Goal: Task Accomplishment & Management: Manage account settings

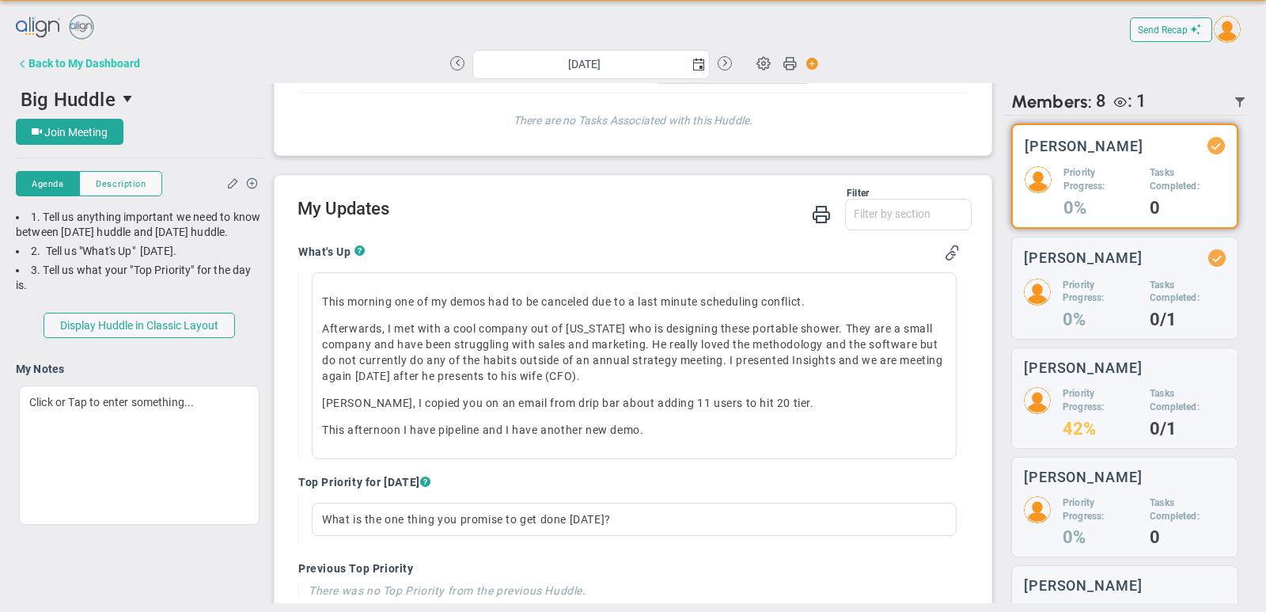
click at [131, 71] on button "Back to My Dashboard" at bounding box center [78, 63] width 124 height 32
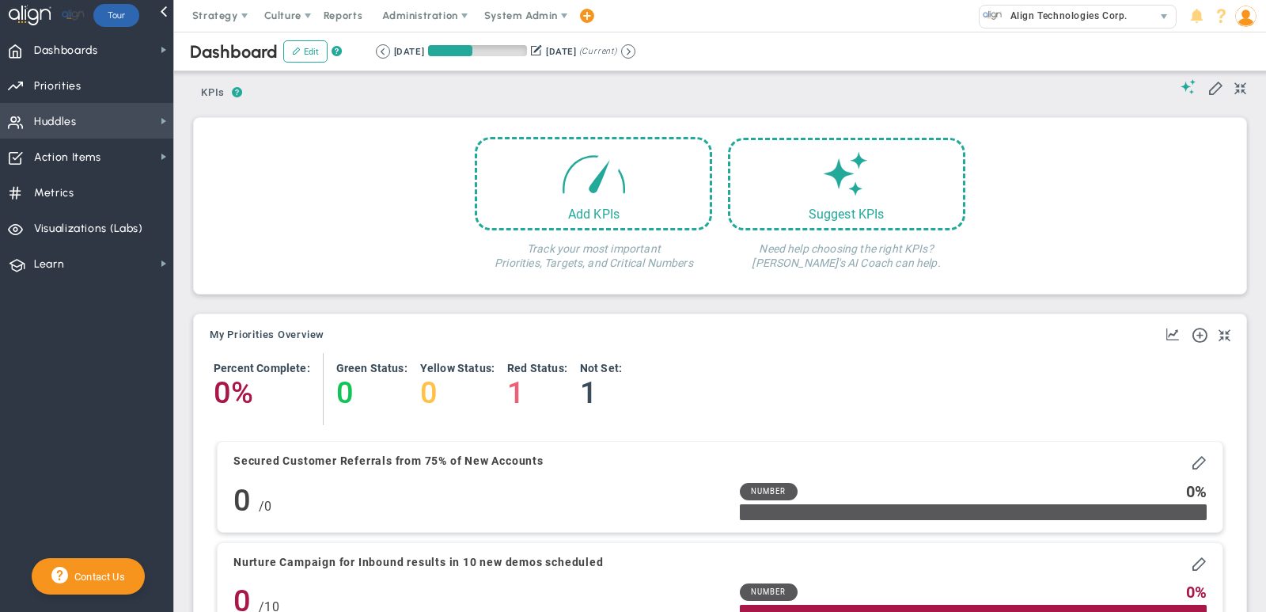
click at [131, 125] on span "Huddles Huddles" at bounding box center [86, 121] width 173 height 36
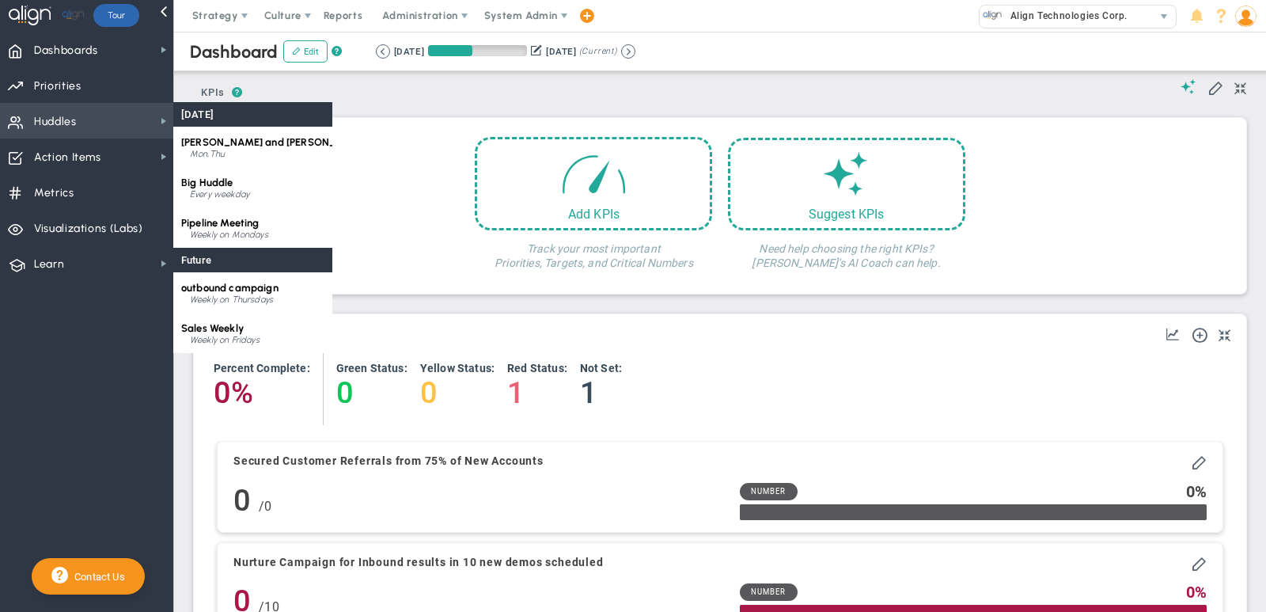
scroll to position [55, 136]
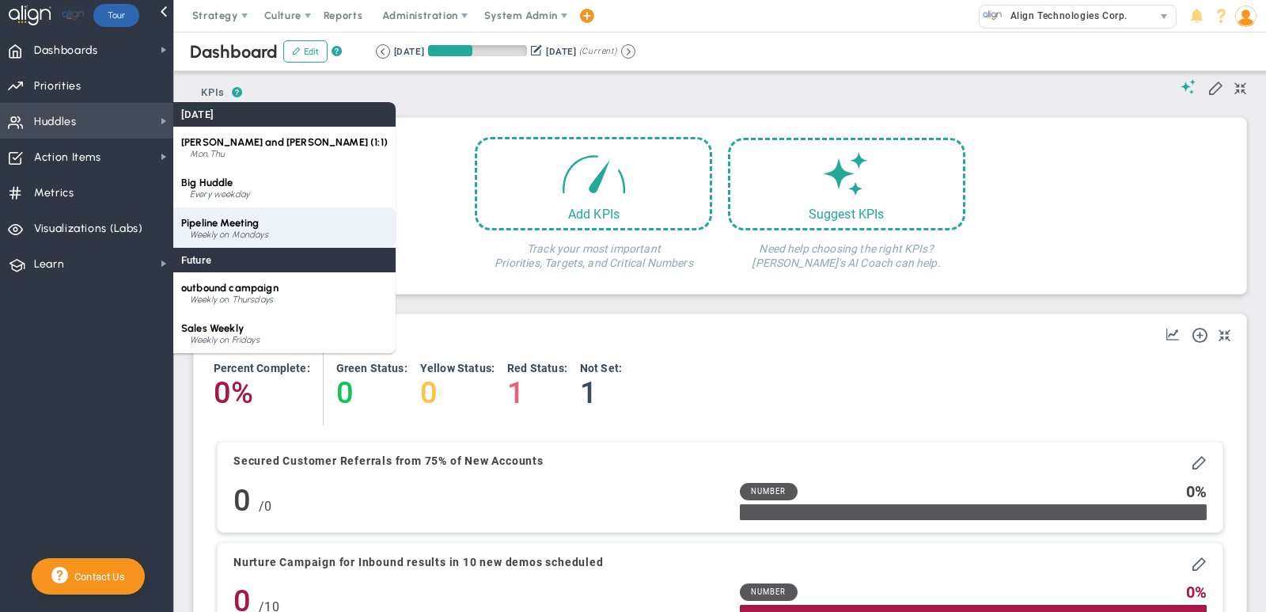
click at [246, 229] on div "Pipeline Meeting Weekly on Mondays" at bounding box center [284, 227] width 222 height 40
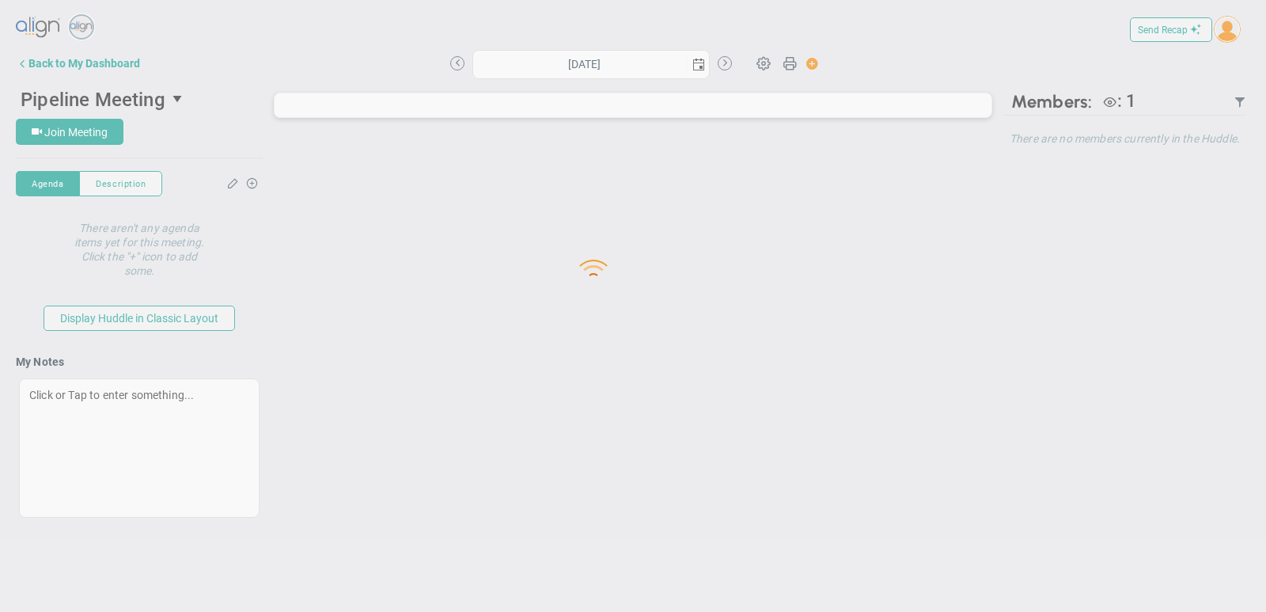
type input "[DATE]"
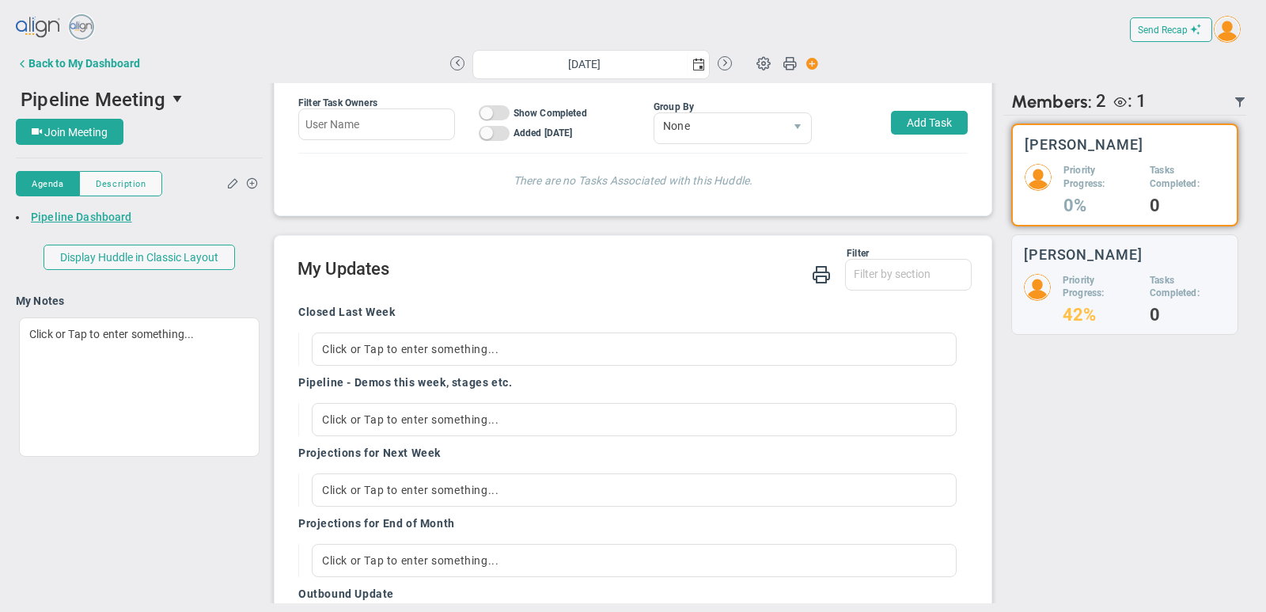
scroll to position [53, 0]
click at [384, 342] on div "Click or Tap to enter something..." at bounding box center [634, 346] width 645 height 33
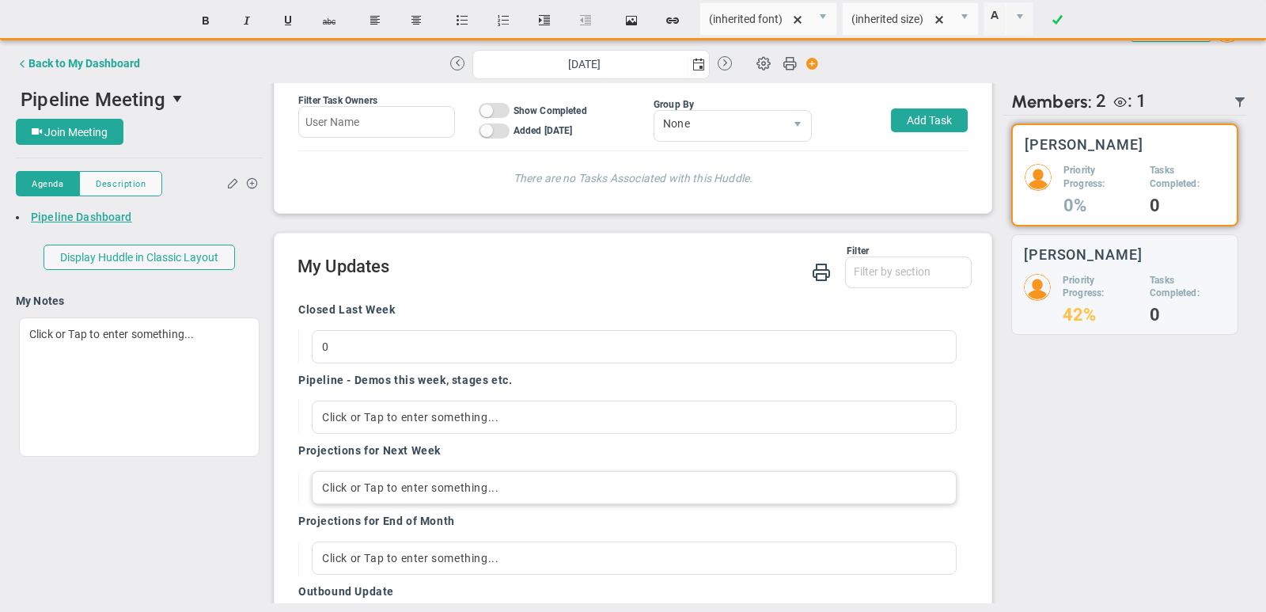
click at [333, 484] on div "Click or Tap to enter something..." at bounding box center [634, 487] width 645 height 33
click at [468, 482] on div "Cure 4 the Kids - Verbal committment to proceed [DATE]; 10 users $3800; Non pro…" at bounding box center [634, 487] width 645 height 33
click at [823, 484] on div "Cure 4 the Kids - Verbal comittment to proceed [DATE]; 10 users $3800; Non prof…" at bounding box center [634, 487] width 645 height 33
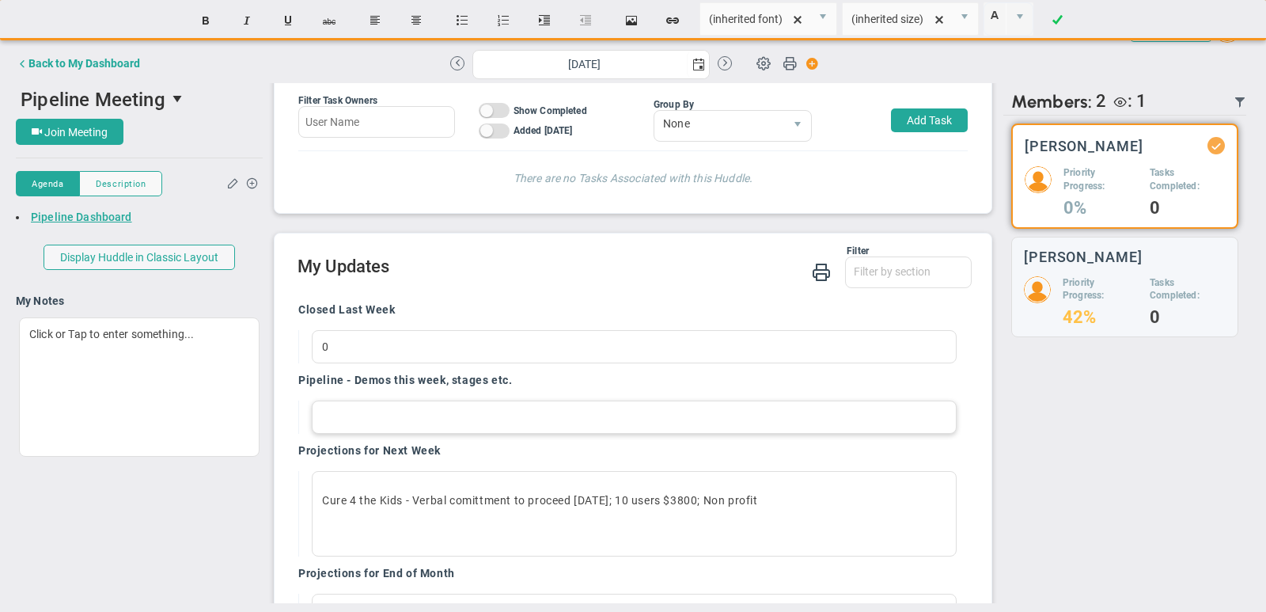
click at [426, 415] on div at bounding box center [634, 416] width 645 height 33
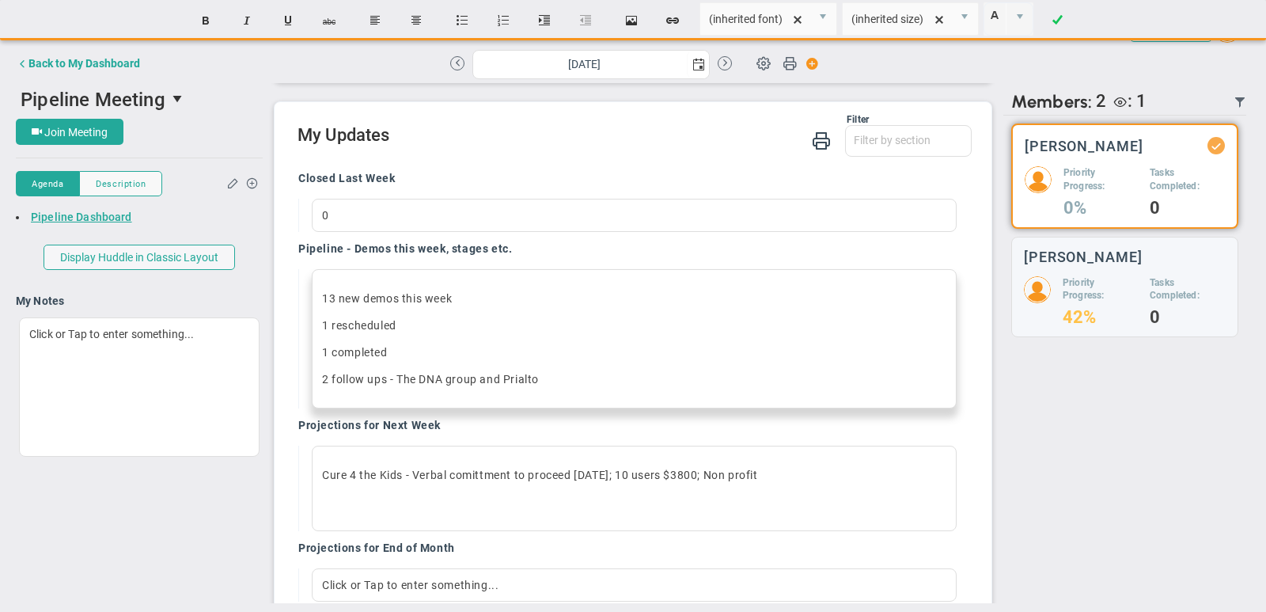
scroll to position [188, 0]
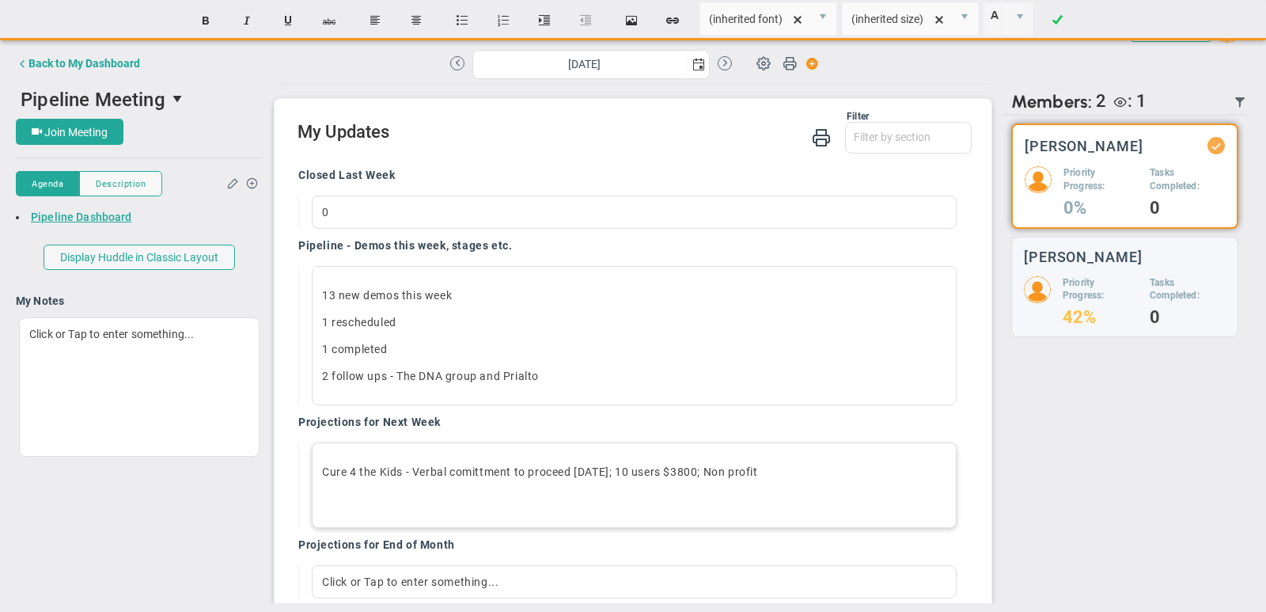
click at [776, 491] on p "﻿" at bounding box center [634, 499] width 624 height 16
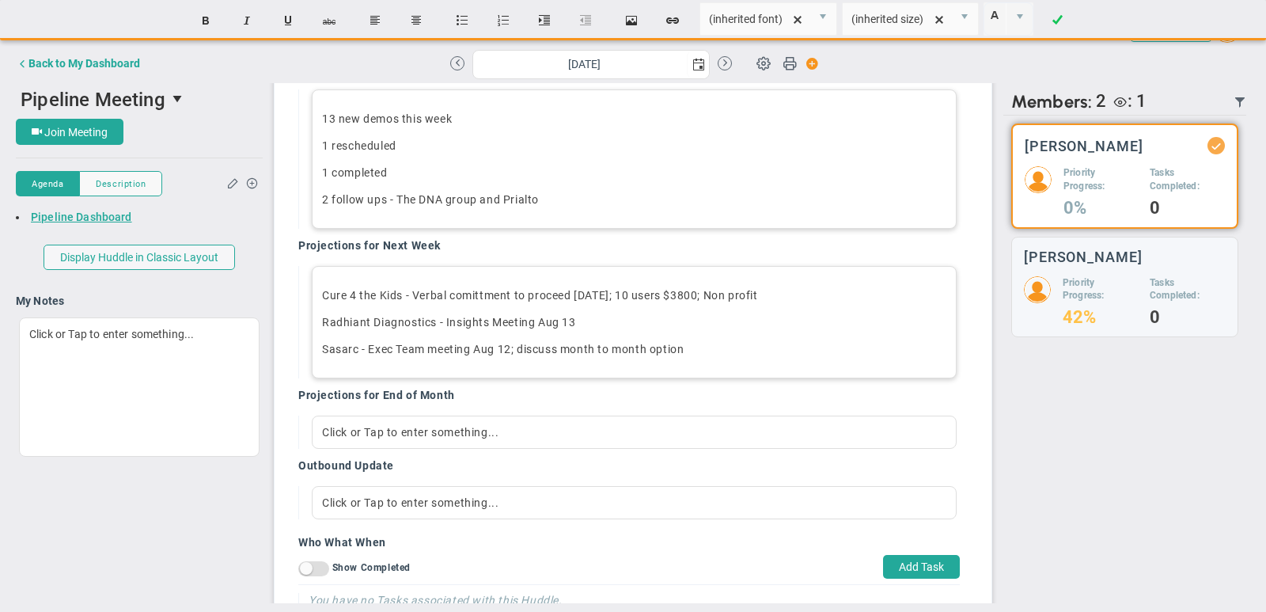
scroll to position [391, 0]
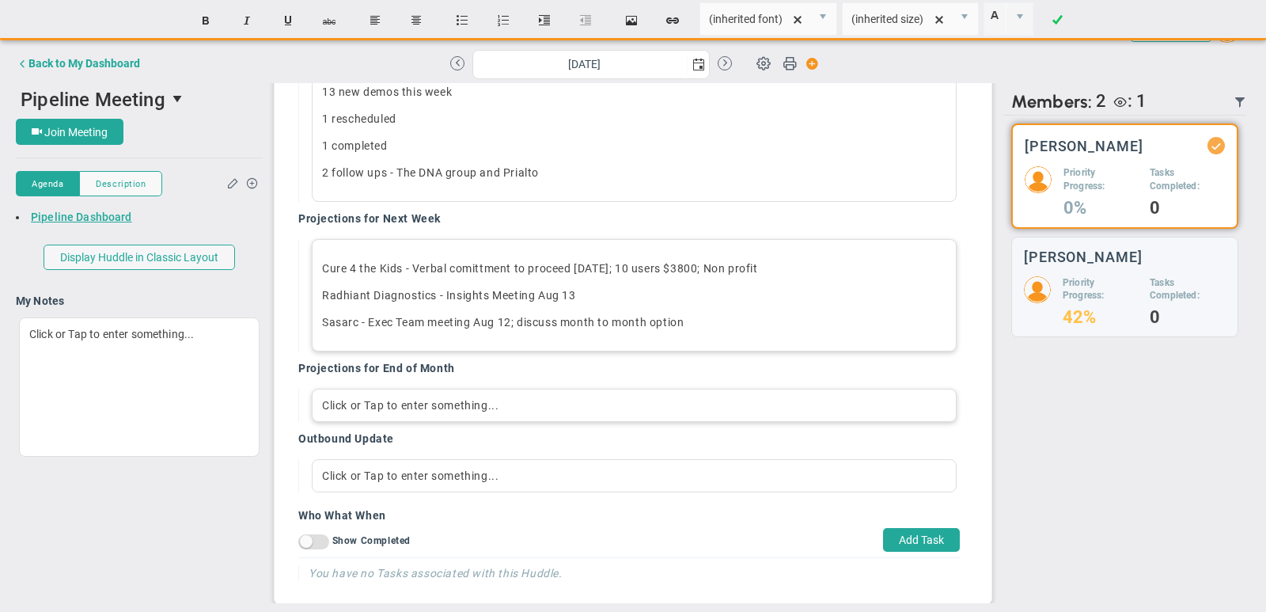
click at [472, 393] on div "Click or Tap to enter something..." at bounding box center [634, 405] width 645 height 33
click at [530, 398] on div "Aqua Hot - meeting [DATE]; verbal committment to proceed with 10 users basic" at bounding box center [634, 405] width 645 height 33
click at [757, 399] on div "Aqua Hot - meeting [DATE]; verbal comittment to proceed with 10 users basic" at bounding box center [634, 405] width 645 height 33
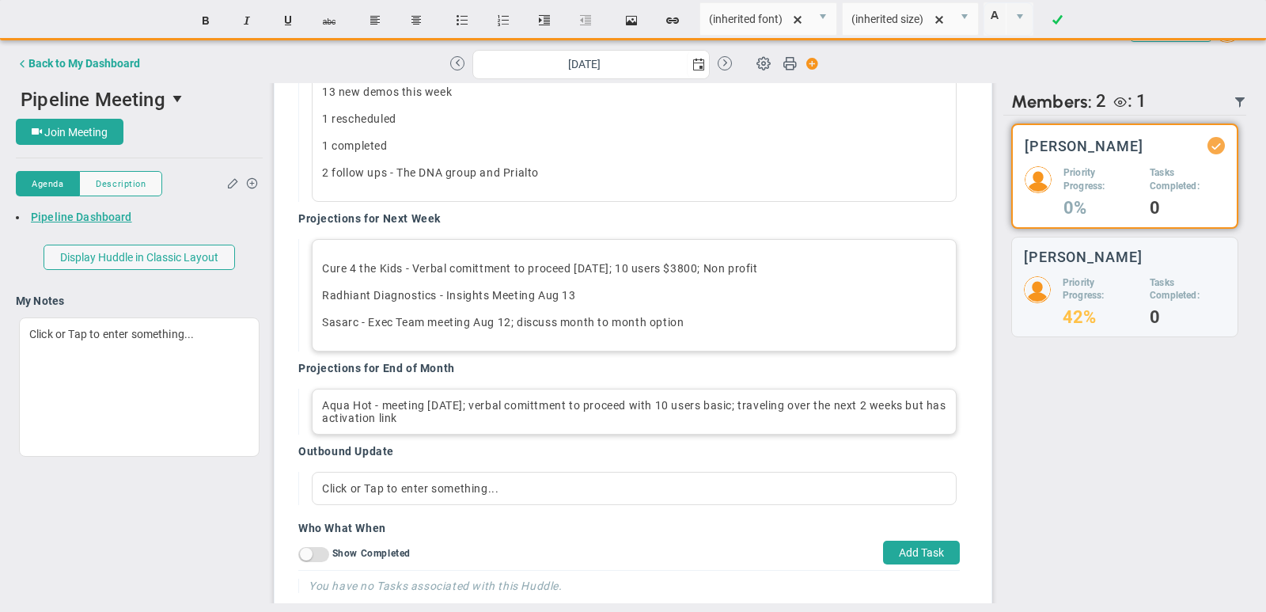
click at [525, 400] on div "Aqua Hot - meeting [DATE]; verbal comittment to proceed with 10 users basic; tr…" at bounding box center [634, 412] width 645 height 46
click at [527, 414] on div "Aqua Hot - meeting [DATE]; verbal commitment to proceed with 10 users basic; tr…" at bounding box center [634, 412] width 645 height 46
click at [716, 324] on p "Sasarc - Exec Team meeting [DATE]; discuss month to month option﻿" at bounding box center [634, 322] width 624 height 16
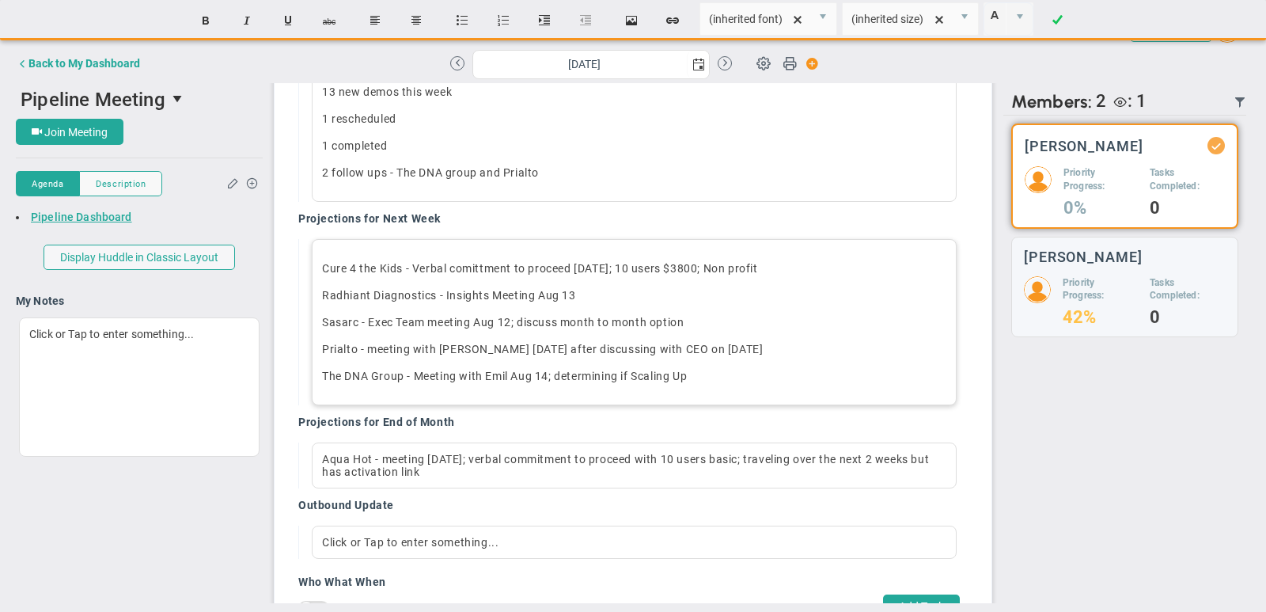
drag, startPoint x: 715, startPoint y: 375, endPoint x: 732, endPoint y: 377, distance: 16.7
click at [732, 377] on p "The DNA Group - Meeting with [PERSON_NAME] [DATE]; determining if Scaling Up ﻿" at bounding box center [634, 376] width 624 height 16
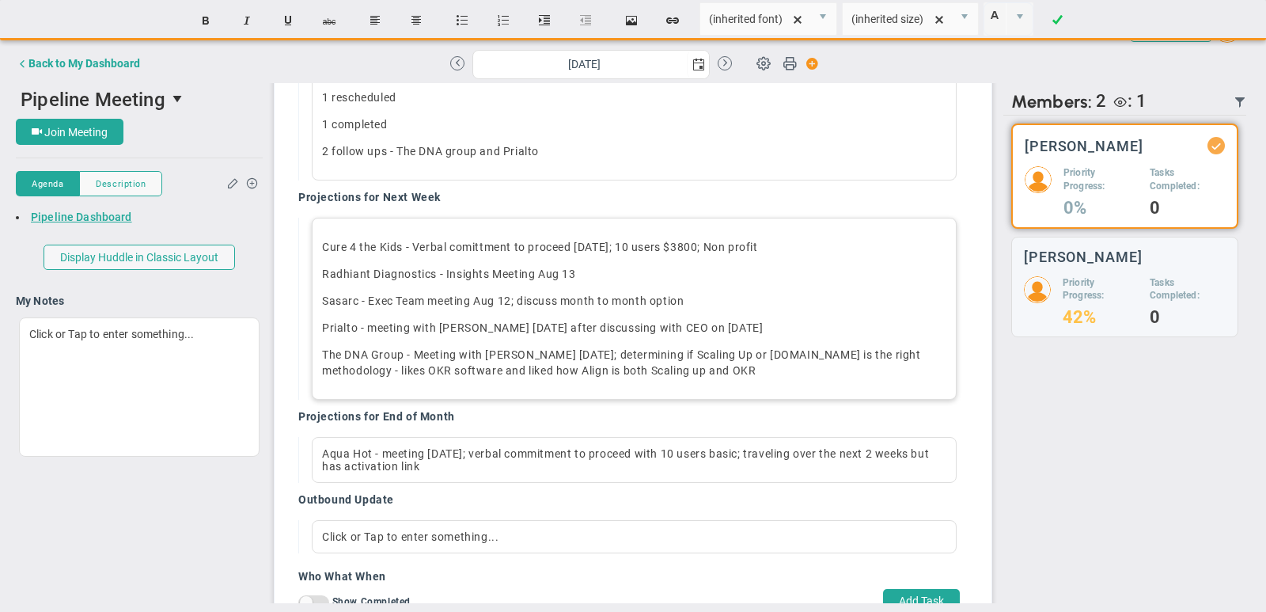
scroll to position [437, 0]
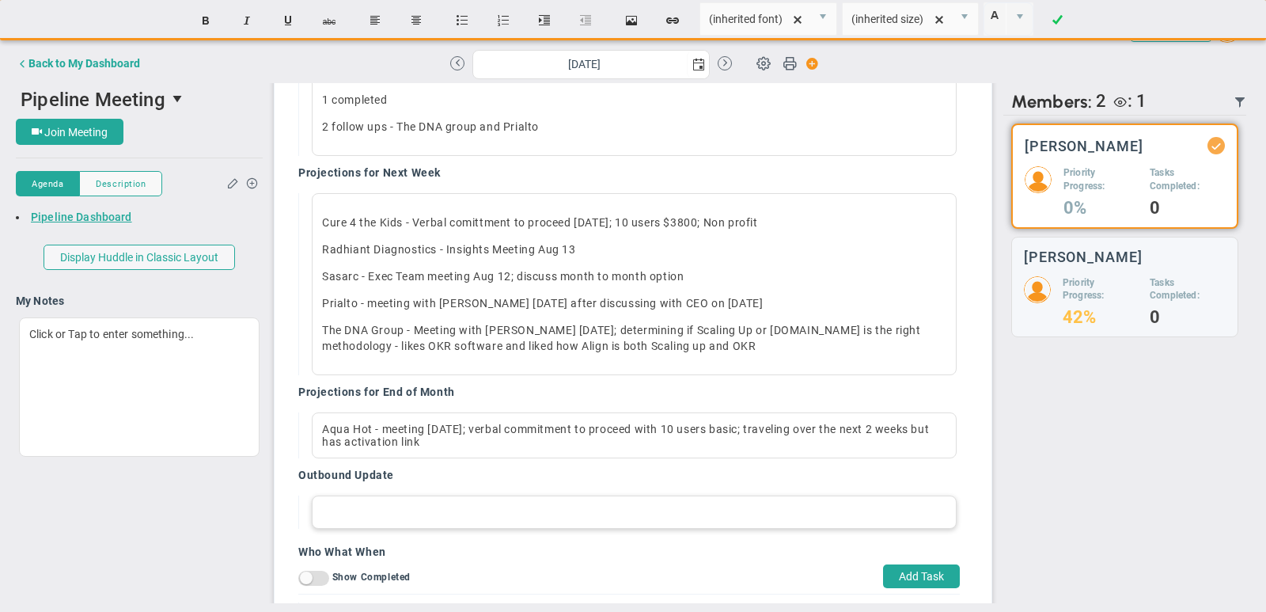
click at [467, 512] on div at bounding box center [634, 511] width 645 height 33
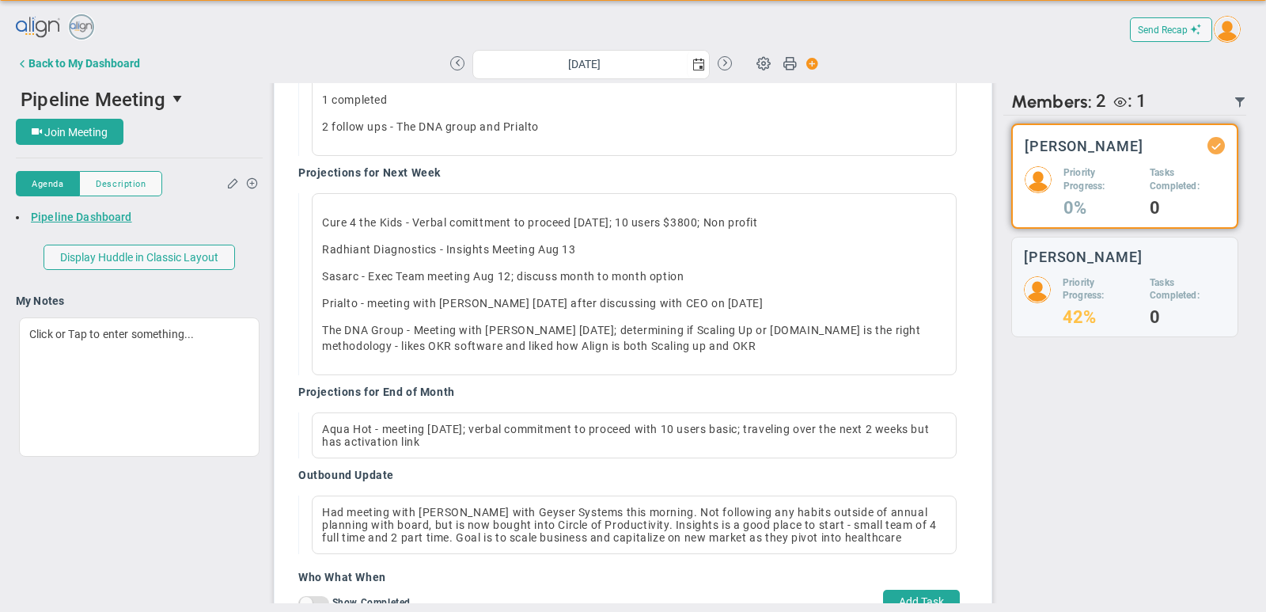
click at [1026, 514] on div "There are no members currently in the Huddle. There are no members with updates…" at bounding box center [1124, 359] width 243 height 487
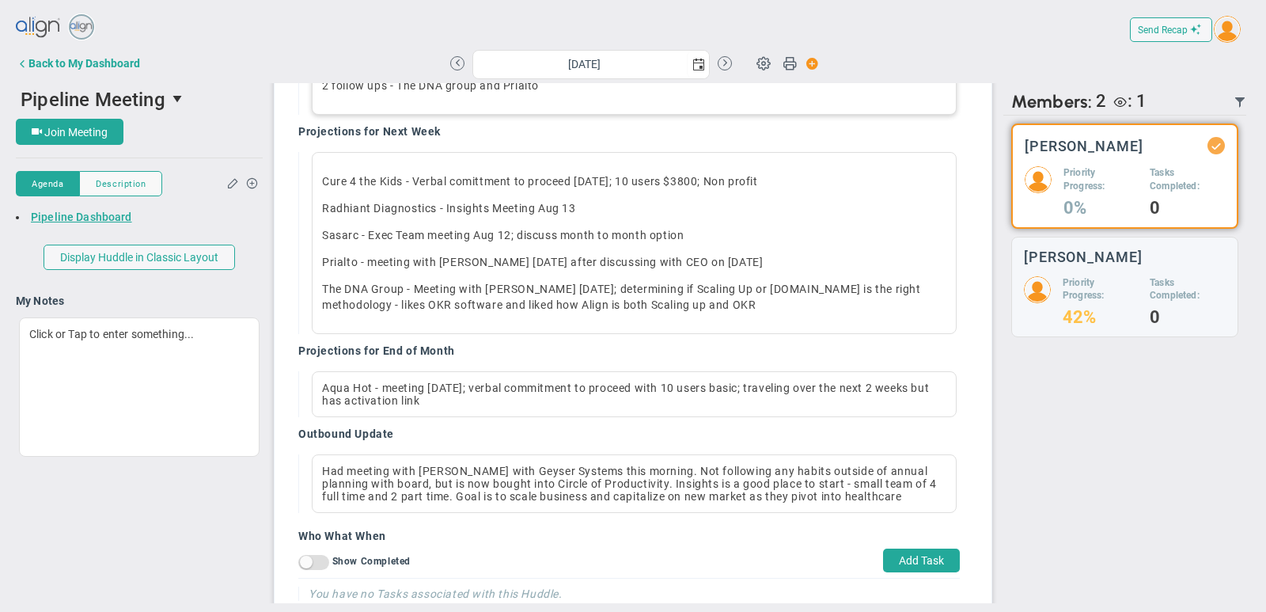
scroll to position [503, 0]
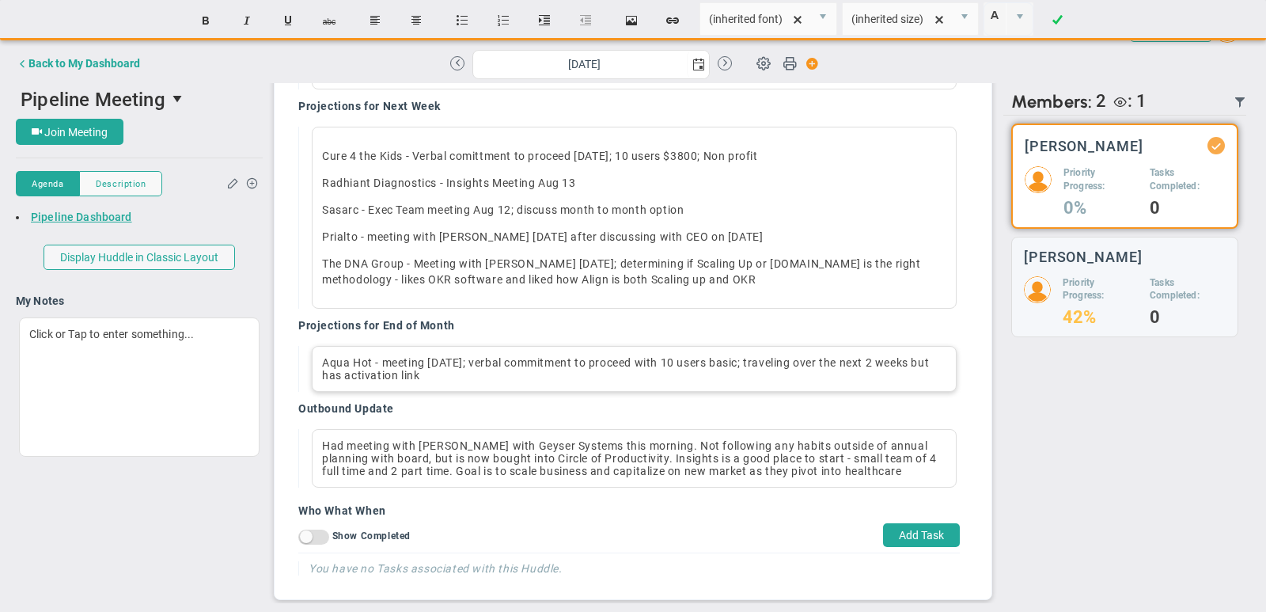
click at [527, 370] on div "Aqua Hot - meeting [DATE]; verbal commitment to proceed with 10 users basic; tr…" at bounding box center [634, 369] width 645 height 46
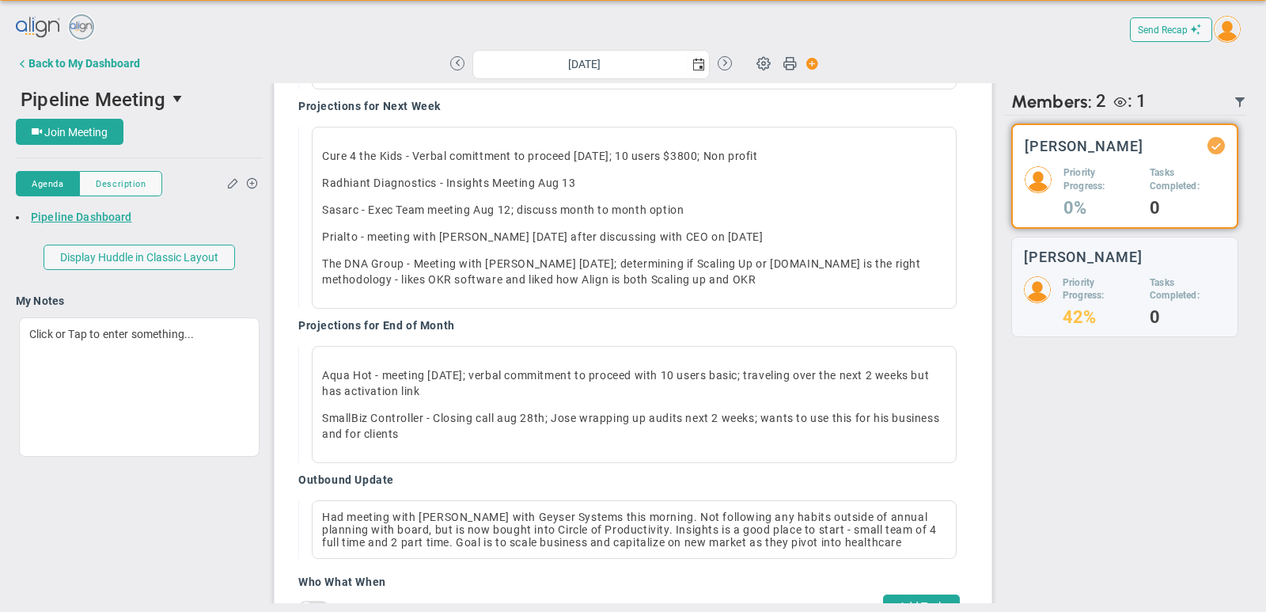
click at [978, 453] on div "Filter Closed Last Week Pipeline - Demos this week, stages etc. Projections for…" at bounding box center [632, 226] width 693 height 863
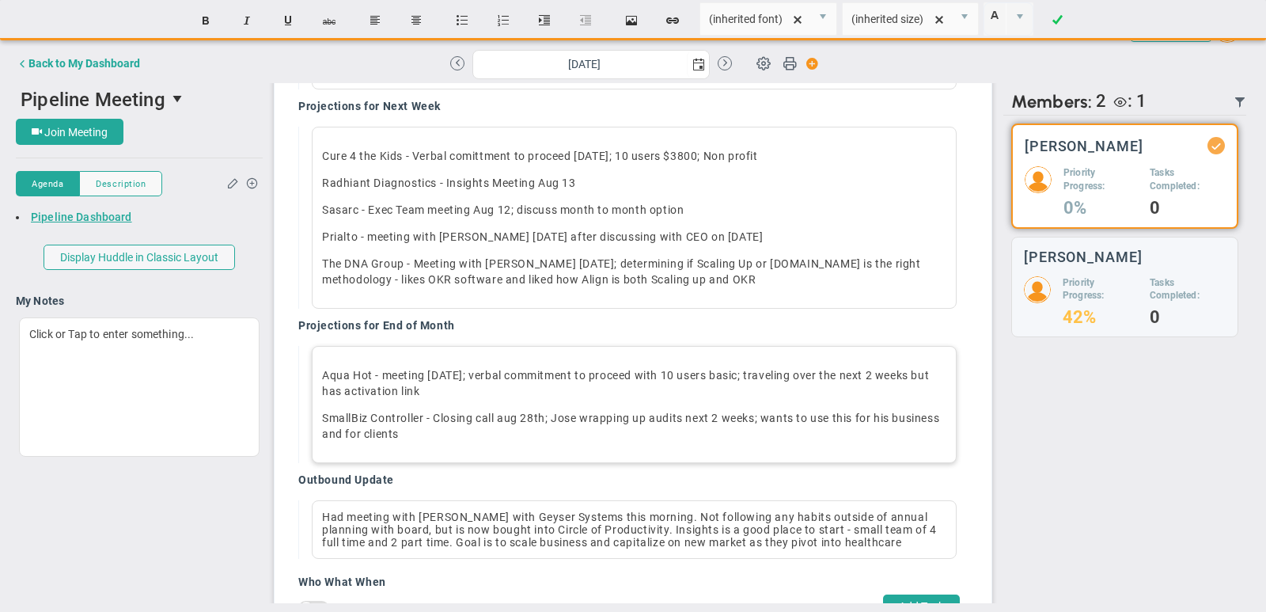
click at [891, 412] on p "SmallBiz Controller - Closing call [DATE]; [PERSON_NAME] wrapping up audits nex…" at bounding box center [634, 426] width 624 height 32
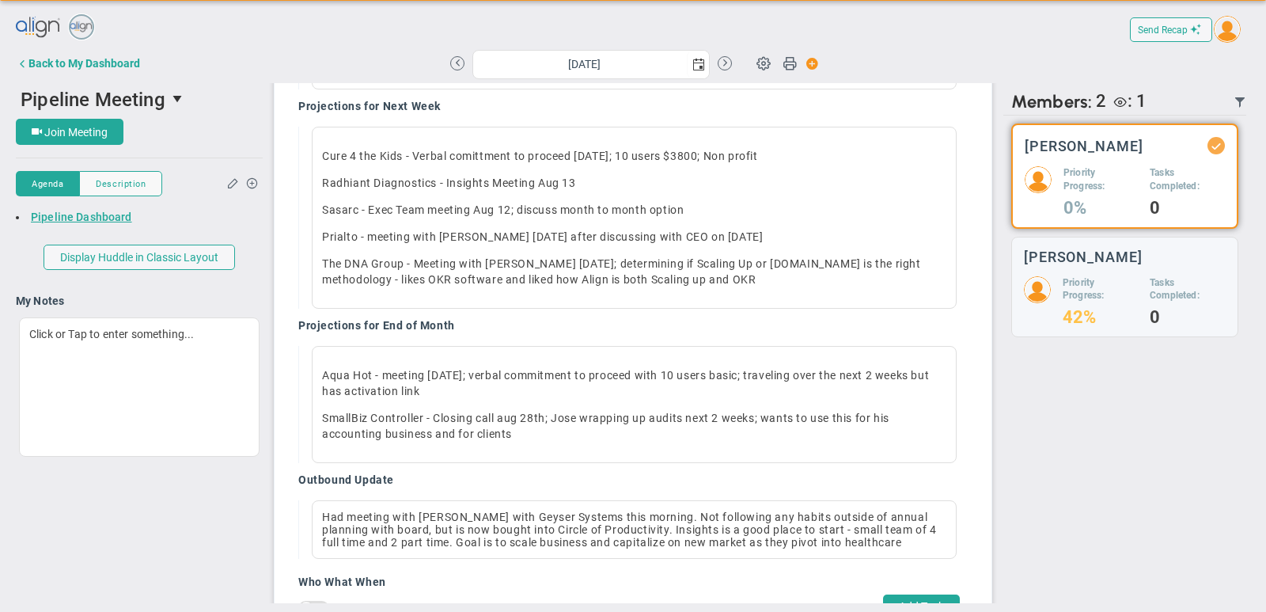
click at [999, 440] on div "Who What When Filter Task Owners On Off Show Completed On Off Added [DATE] On O…" at bounding box center [633, 343] width 741 height 520
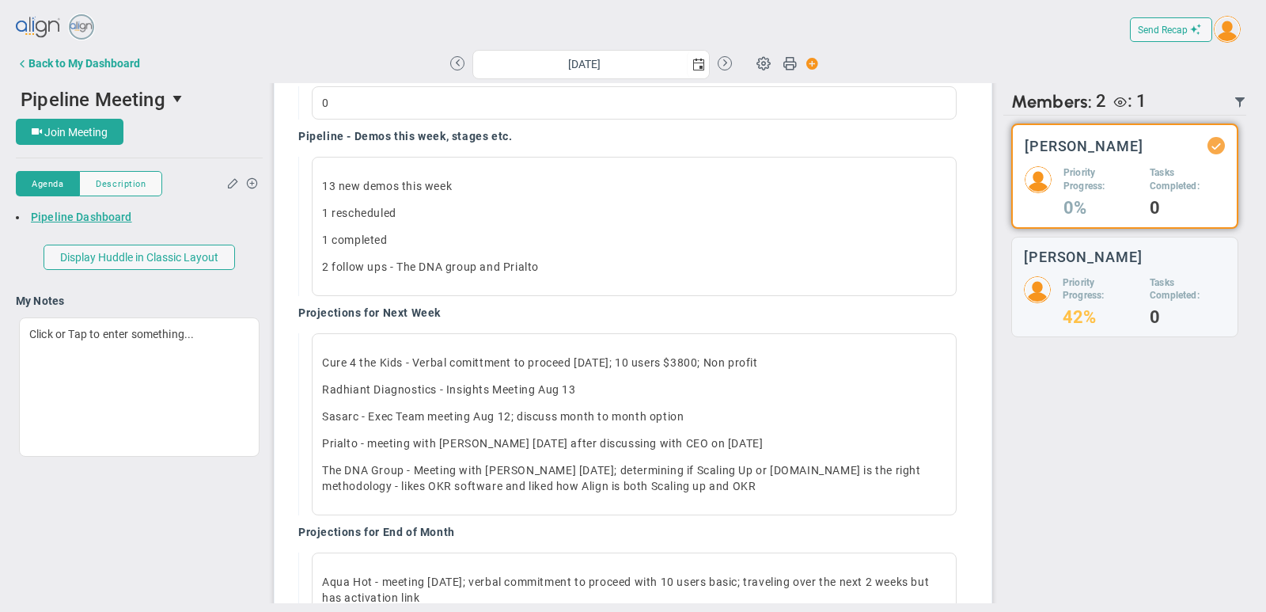
scroll to position [299, 0]
click at [778, 355] on p "Cure 4 the Kids - Verbal comittment to proceed [DATE]; 10 users $3800; Non prof…" at bounding box center [634, 360] width 624 height 16
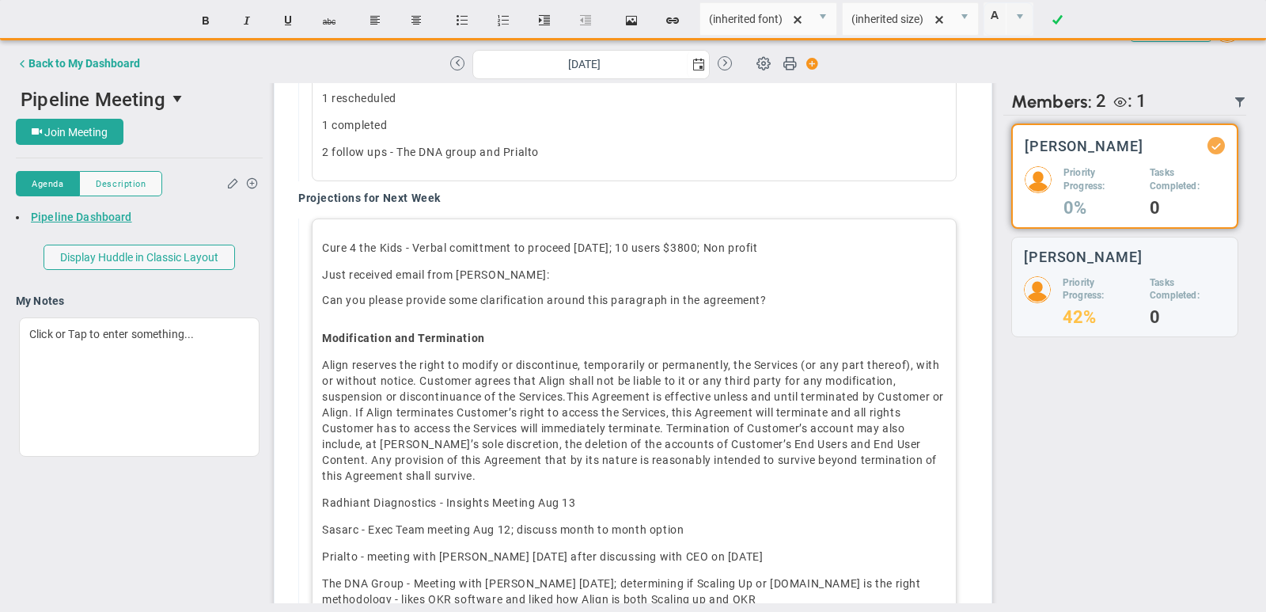
scroll to position [410, 0]
